Goal: Information Seeking & Learning: Learn about a topic

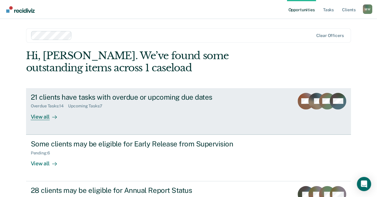
click at [73, 120] on link "21 clients have tasks with overdue or upcoming due dates Overdue Tasks : 14 Upc…" at bounding box center [188, 111] width 325 height 46
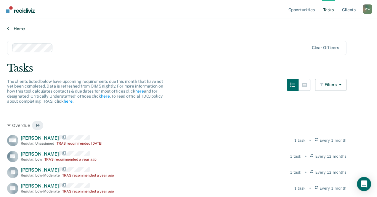
click at [18, 29] on link "Home" at bounding box center [188, 28] width 363 height 5
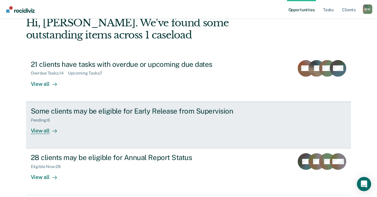
scroll to position [54, 0]
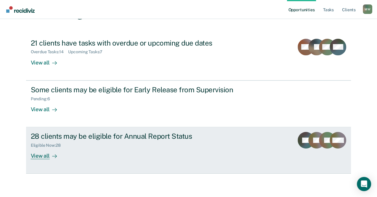
click at [64, 156] on div "View all" at bounding box center [47, 154] width 33 height 12
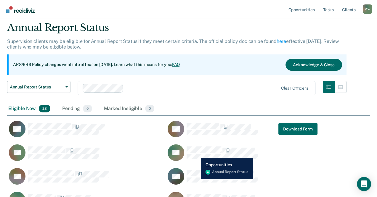
scroll to position [30, 0]
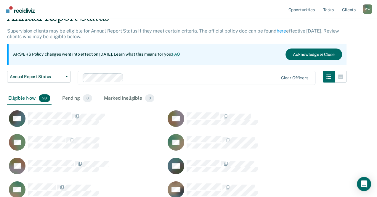
click at [180, 55] on link "FAQ" at bounding box center [176, 54] width 8 height 5
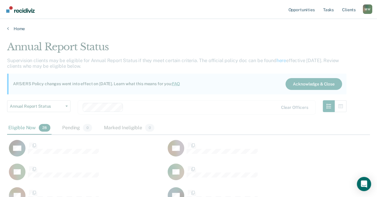
scroll to position [423, 358]
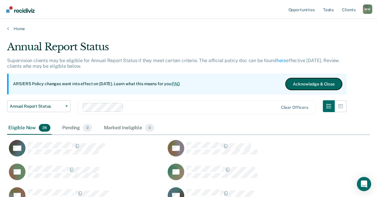
click at [285, 84] on button "Acknowledge & Close" at bounding box center [313, 84] width 56 height 12
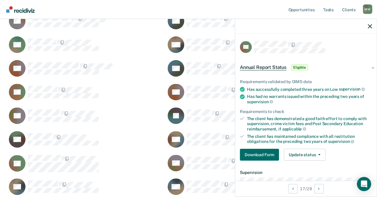
scroll to position [30, 0]
